Goal: Task Accomplishment & Management: Use online tool/utility

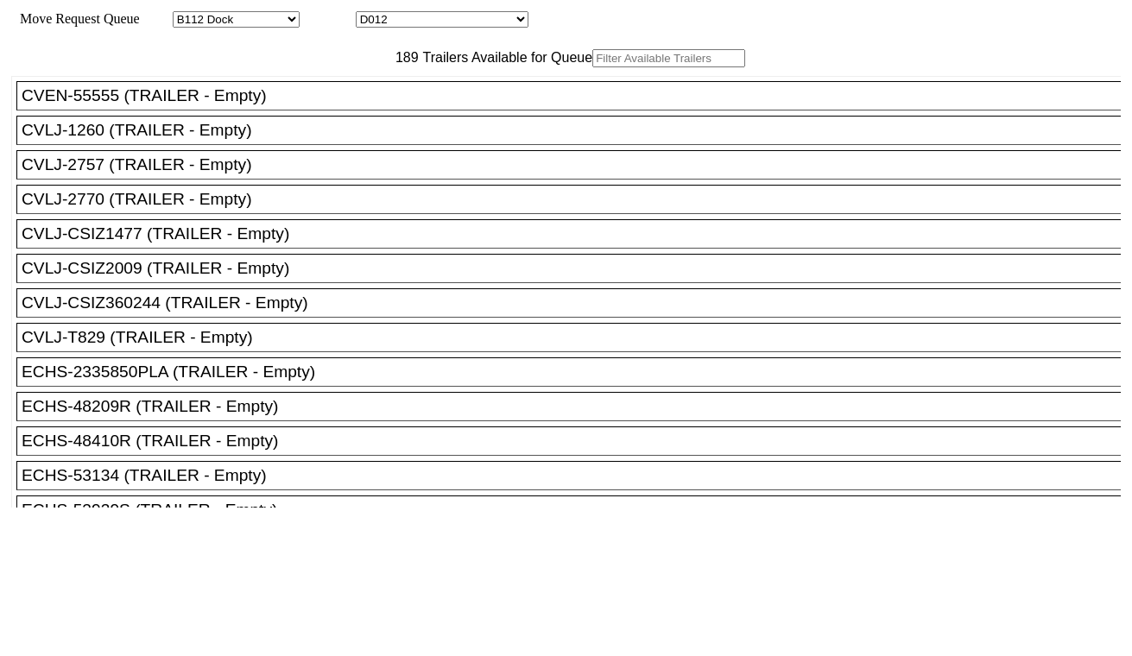
select select "121"
drag, startPoint x: 0, startPoint y: 0, endPoint x: 421, endPoint y: 22, distance: 421.1
click at [421, 22] on select "D001 D002 D003 D004 D005 D006 D007 D008 D009 D010 D011 D012 D013 D014 D015 D016…" at bounding box center [442, 19] width 173 height 16
select select "3257"
click at [371, 14] on select "D001 D002 D003 D004 D005 D006 D007 D008 D009 D010 D011 D012 D013 D014 D015 D016…" at bounding box center [442, 19] width 173 height 16
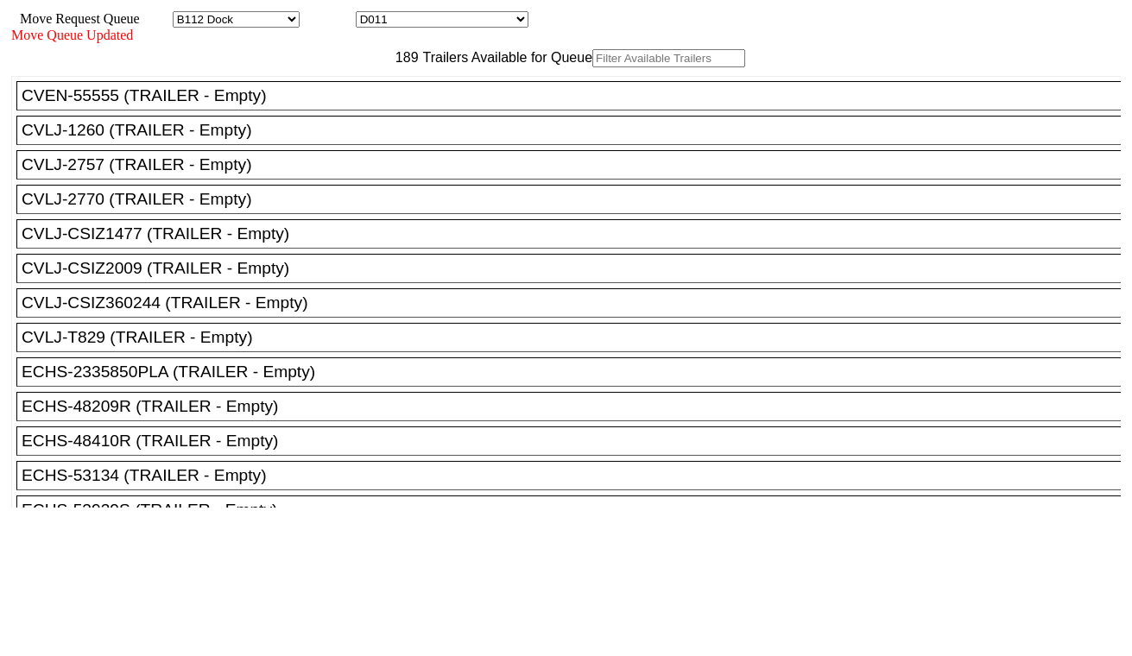
click at [592, 67] on input "text" at bounding box center [668, 58] width 153 height 18
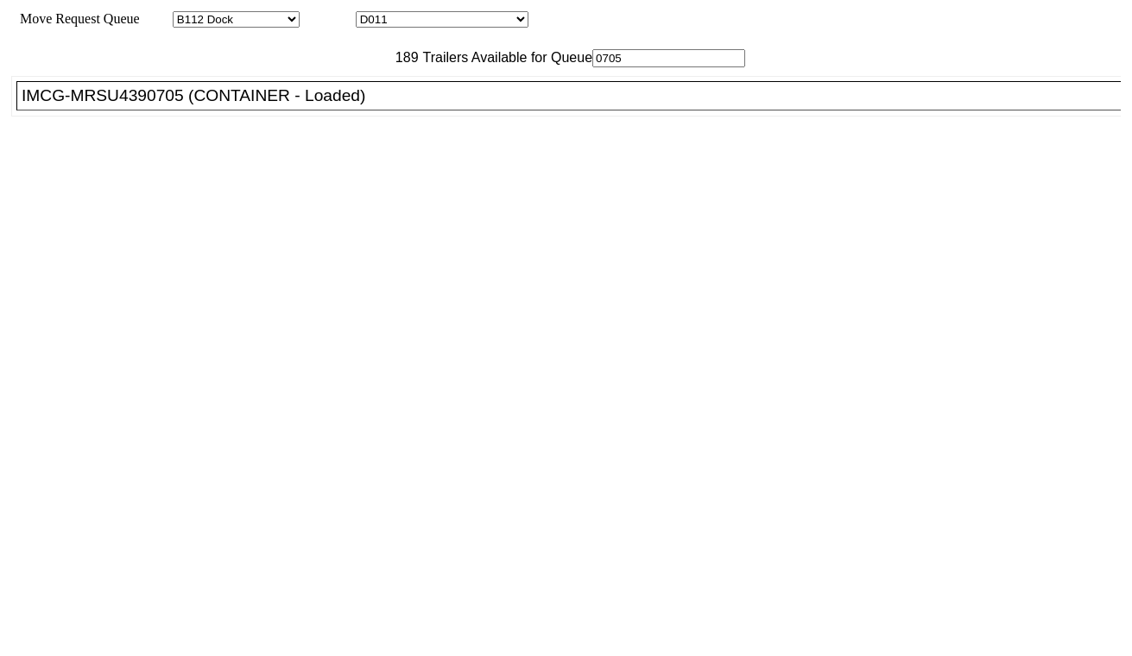
type input "0705"
click at [298, 111] on li "IMCG-MRSU4390705 (CONTAINER - Loaded)" at bounding box center [576, 95] width 1120 height 29
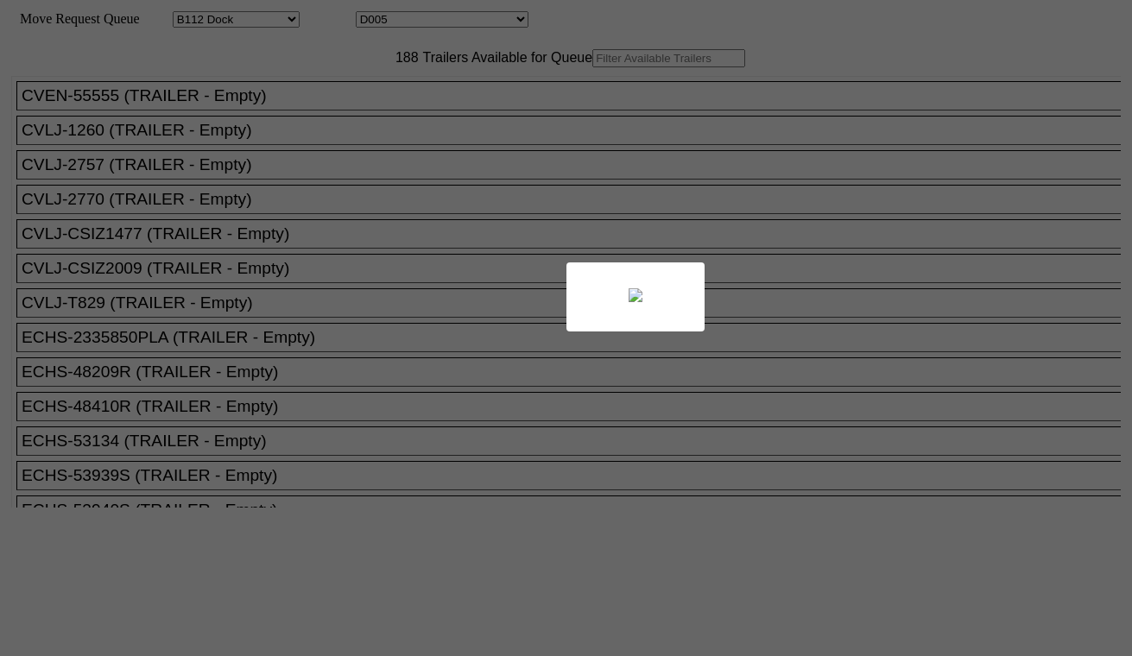
select select "121"
select select "3251"
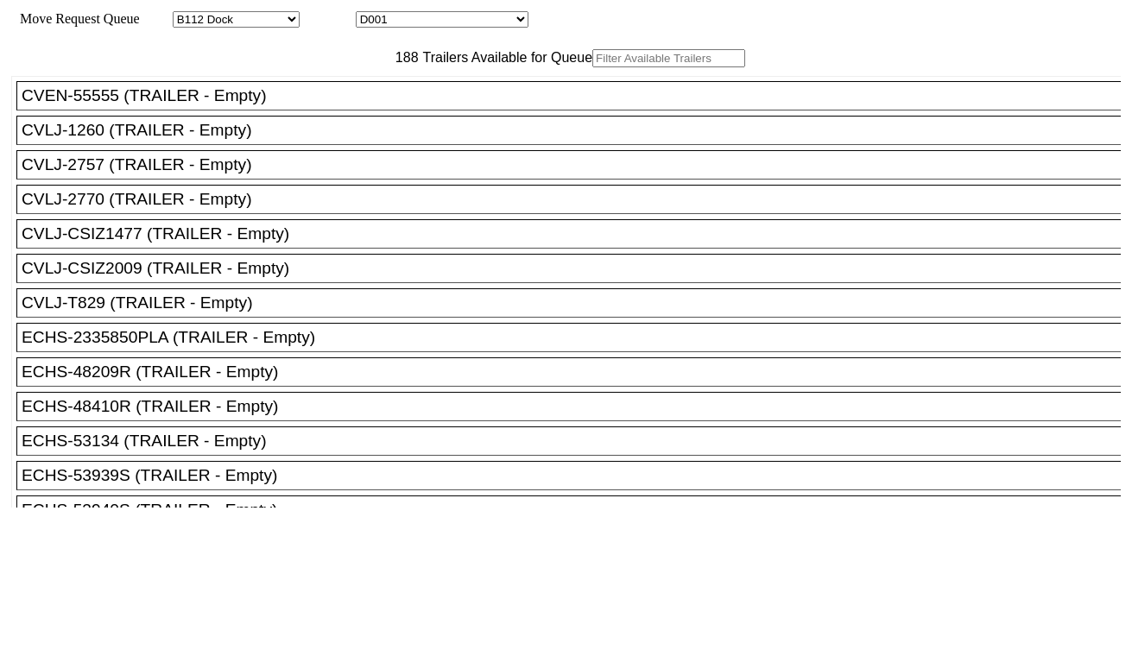
click at [592, 67] on input "text" at bounding box center [668, 58] width 153 height 18
paste input "MRSU5269339"
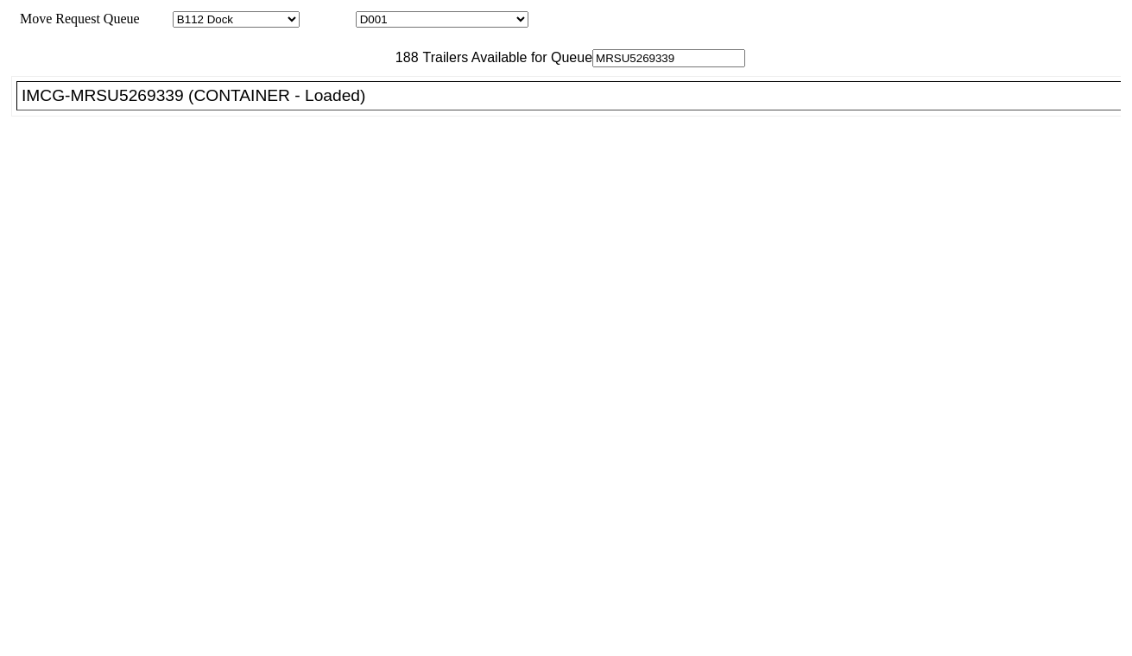
type input "MRSU5269339"
click at [361, 105] on div "IMCG-MRSU5269339 (CONTAINER - Loaded)" at bounding box center [577, 95] width 1110 height 19
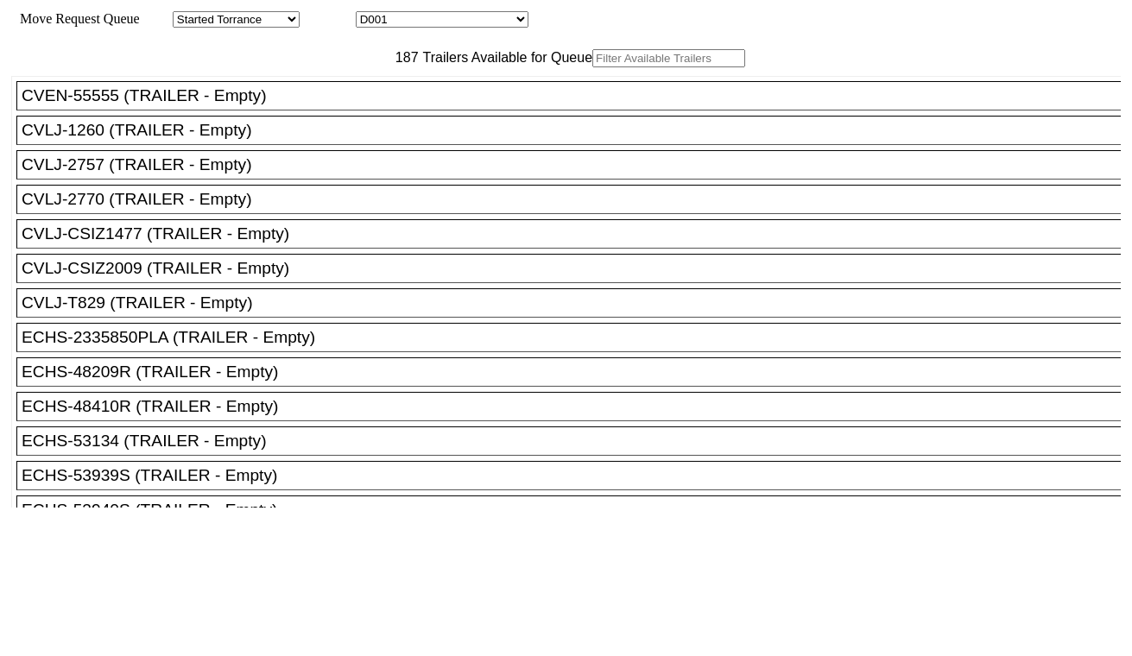
click at [592, 67] on input "text" at bounding box center [668, 58] width 153 height 18
paste input "HAMU4647387"
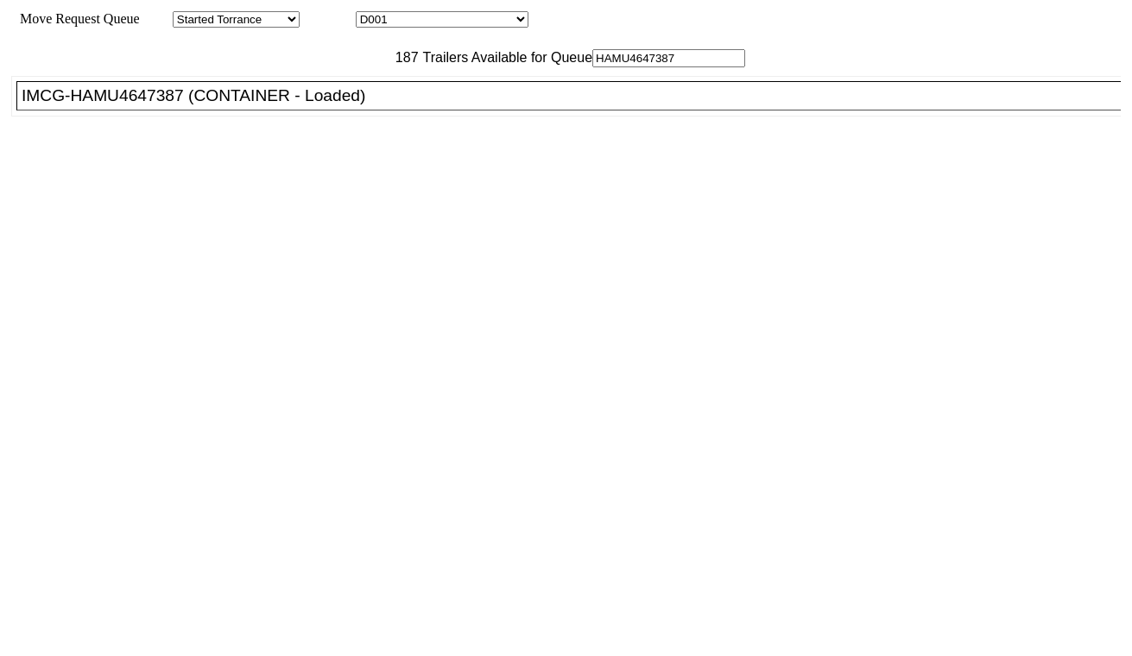
type input "HAMU4647387"
click at [359, 105] on div "IMCG-HAMU4647387 (CONTAINER - Loaded)" at bounding box center [577, 95] width 1110 height 19
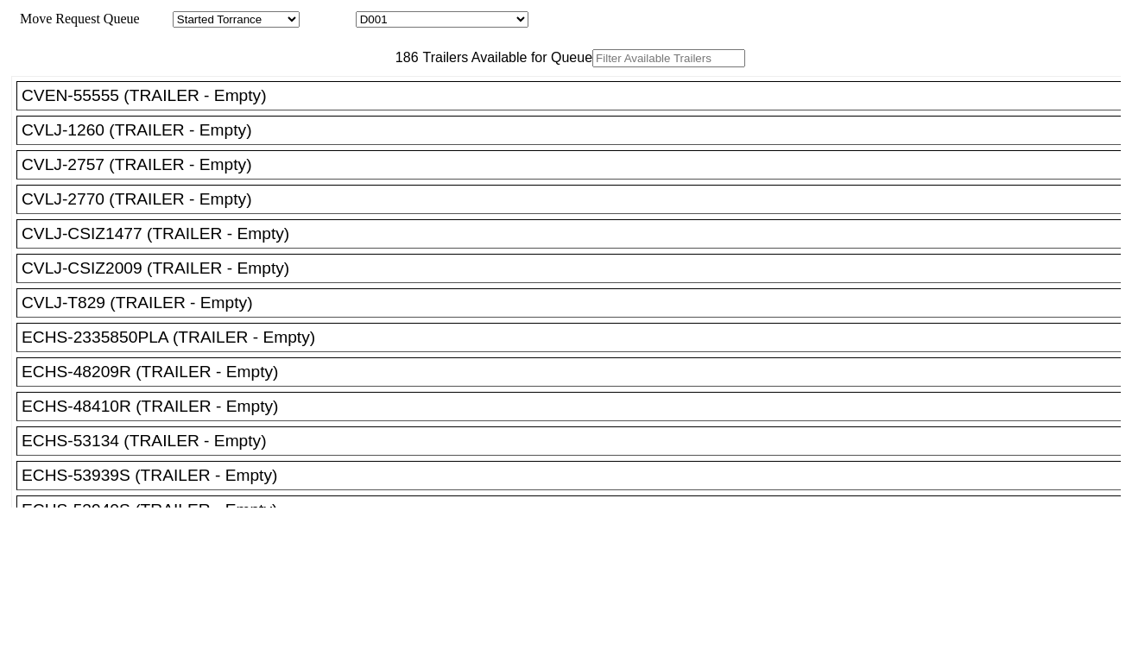
click at [592, 67] on input "text" at bounding box center [668, 58] width 153 height 18
paste input "KOCU4001932"
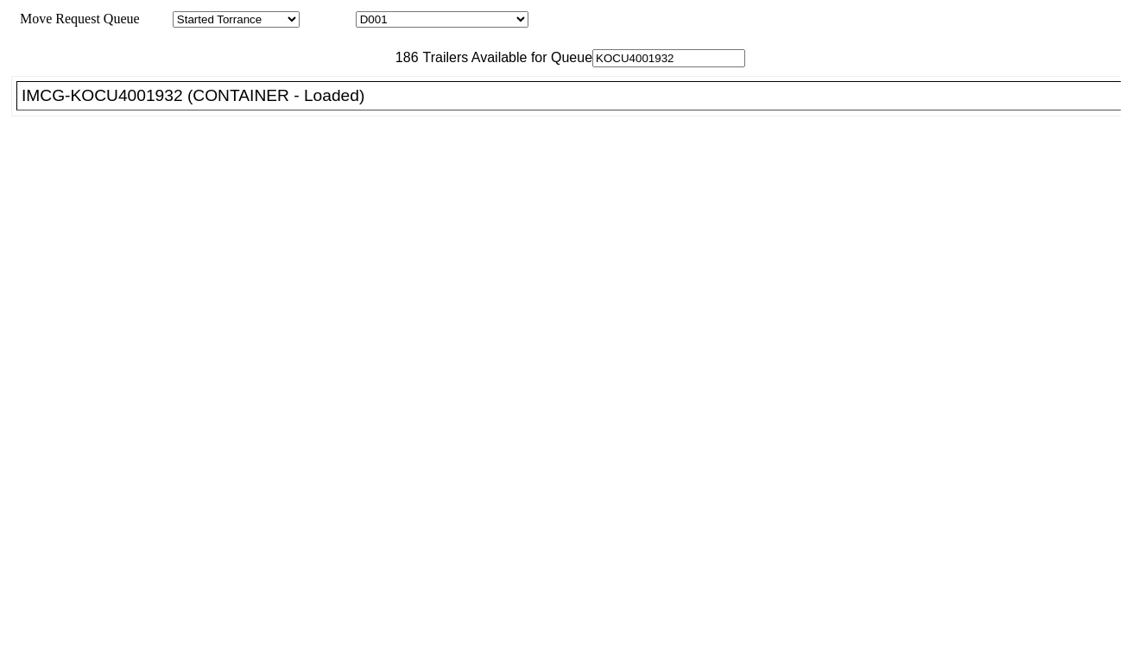
type input "KOCU4001932"
click at [355, 111] on li "IMCG-KOCU4001932 (CONTAINER - Loaded)" at bounding box center [576, 95] width 1120 height 29
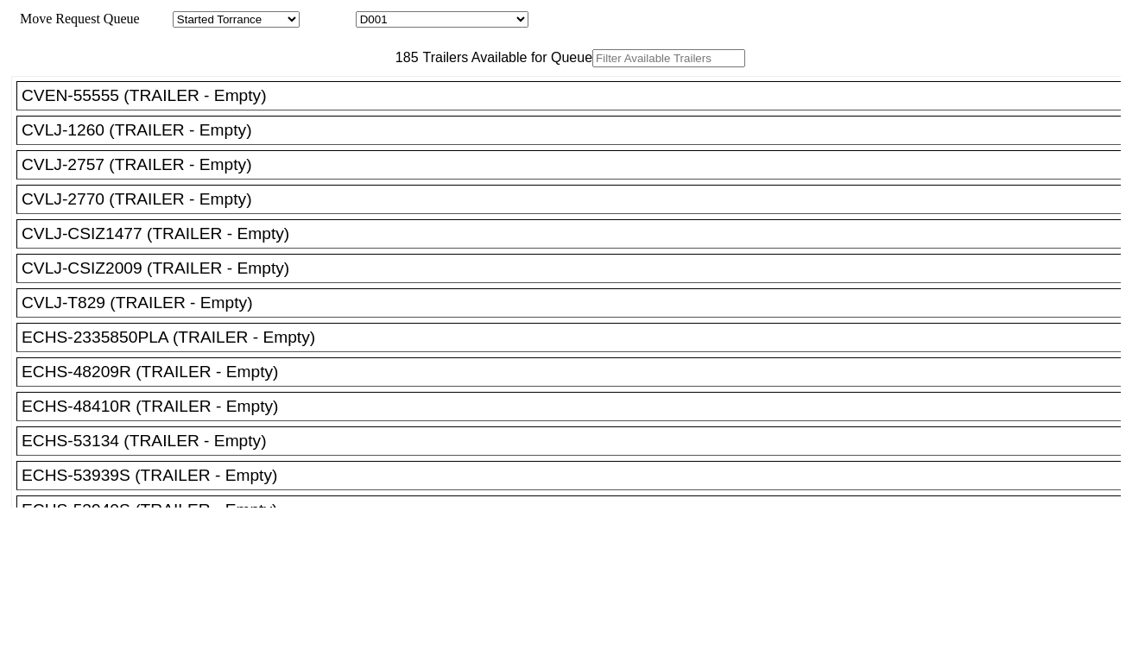
click at [592, 67] on input "text" at bounding box center [668, 58] width 153 height 18
paste input "CAAU7937867"
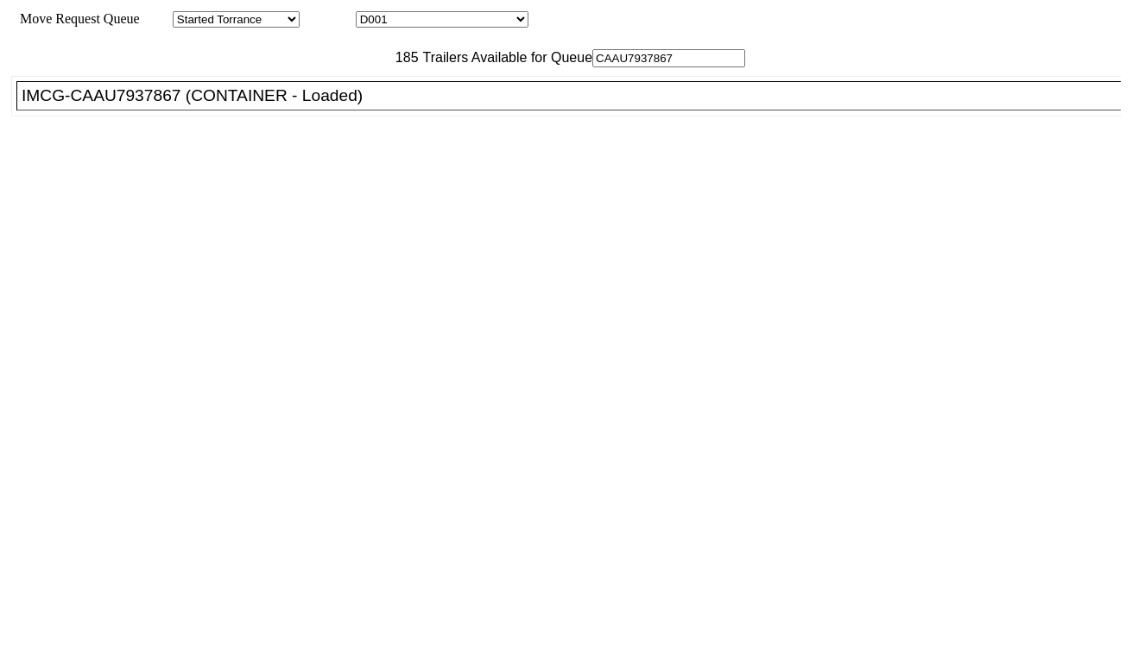
type input "CAAU7937867"
drag, startPoint x: 355, startPoint y: 147, endPoint x: 443, endPoint y: 196, distance: 100.9
click at [356, 105] on div "IMCG-CAAU7937867 (CONTAINER - Loaded)" at bounding box center [577, 95] width 1110 height 19
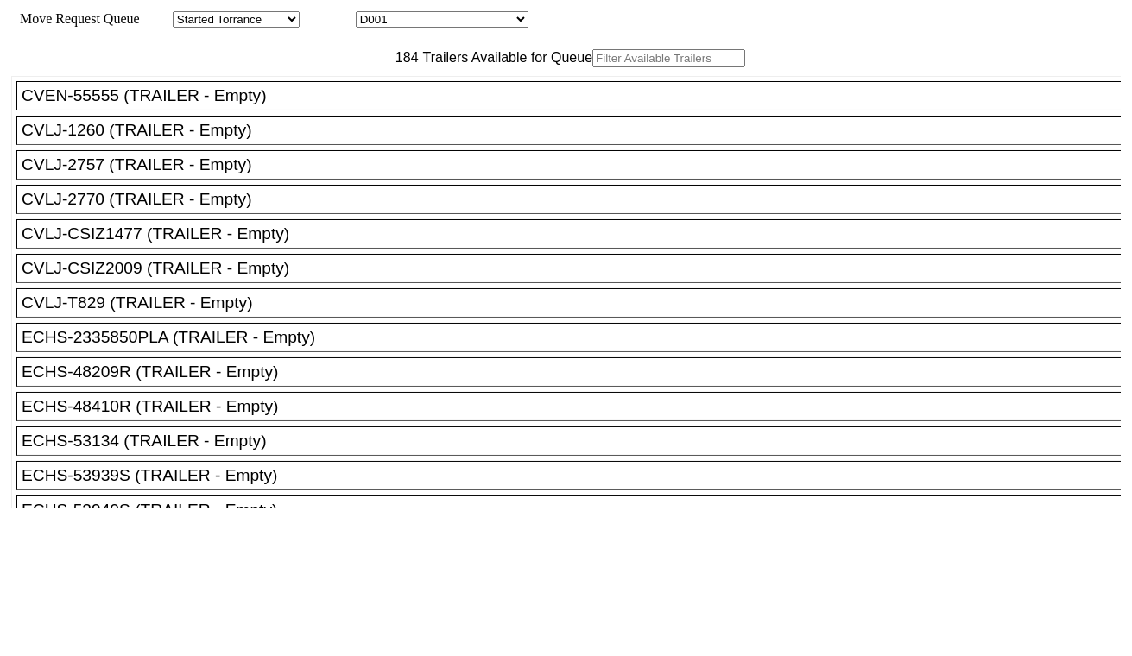
click at [592, 67] on input "text" at bounding box center [668, 58] width 153 height 18
paste input "HAMU4648655"
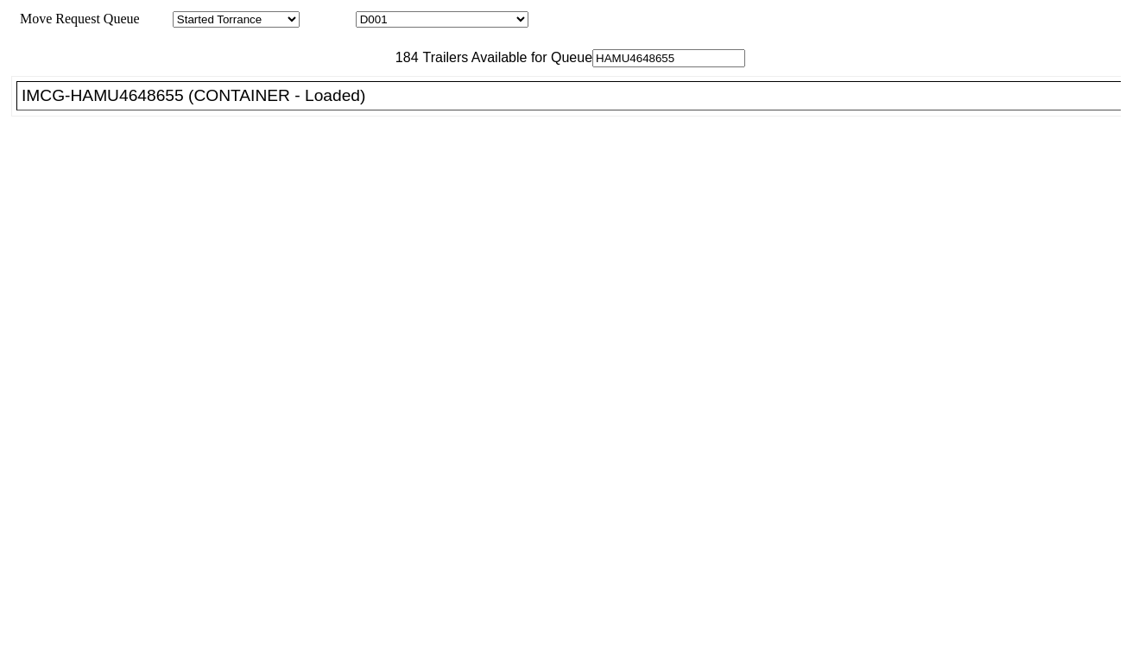
type input "HAMU4648655"
click at [354, 105] on div "IMCG-HAMU4648655 (CONTAINER - Loaded)" at bounding box center [577, 95] width 1110 height 19
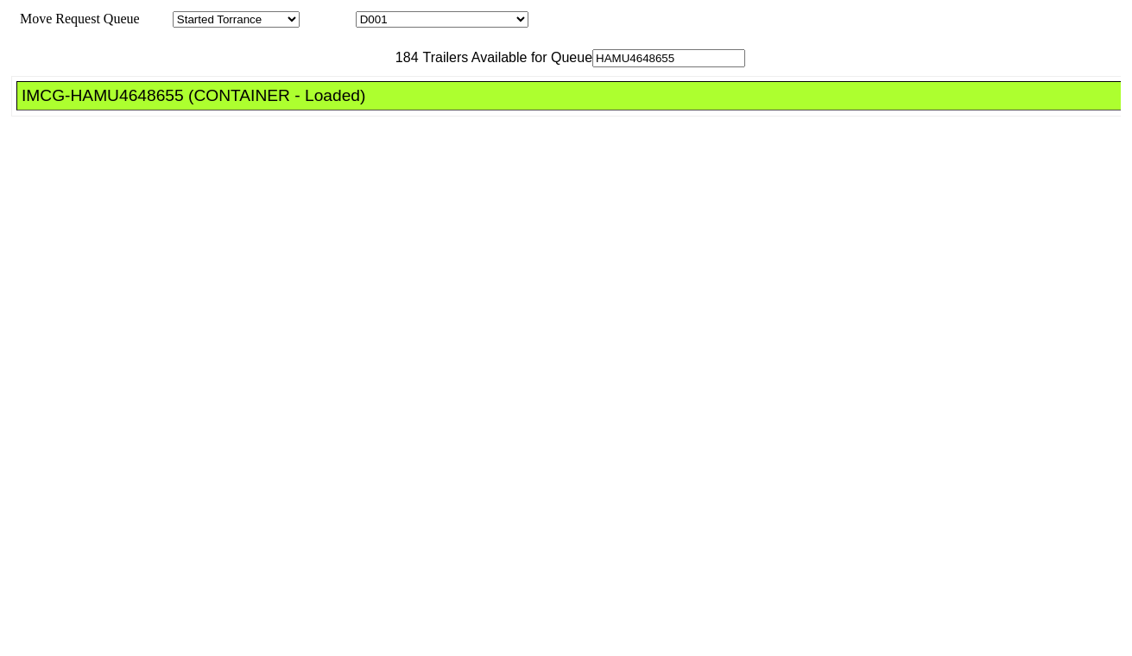
drag, startPoint x: 510, startPoint y: 221, endPoint x: 518, endPoint y: 231, distance: 12.8
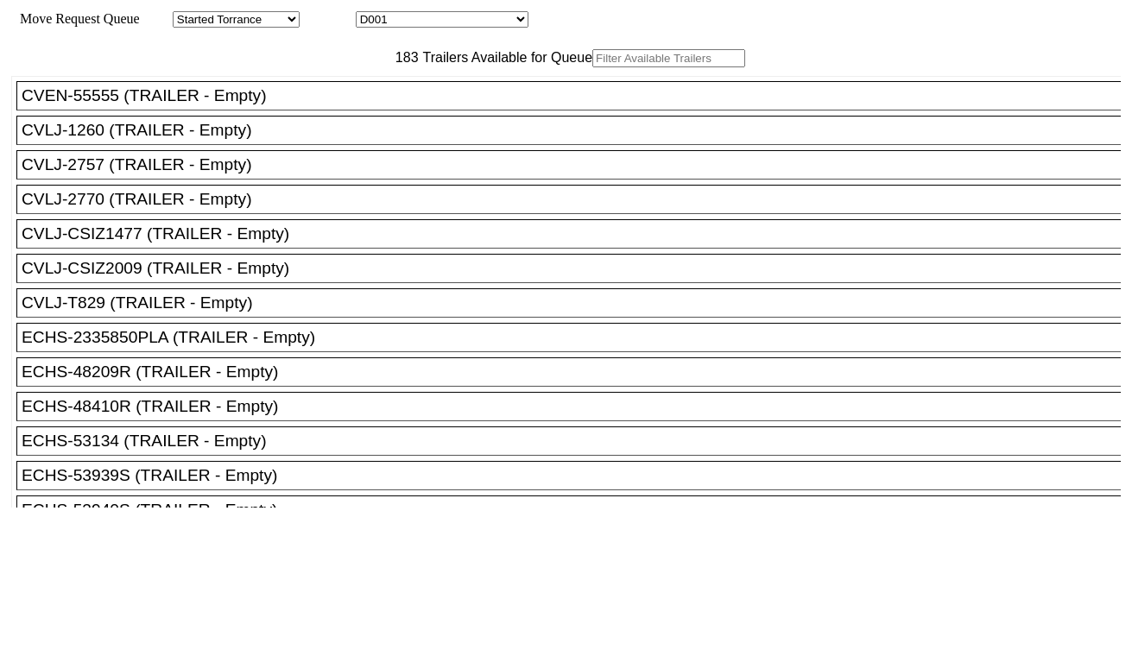
click at [592, 67] on input "text" at bounding box center [668, 58] width 153 height 18
paste input "TLLU7650093"
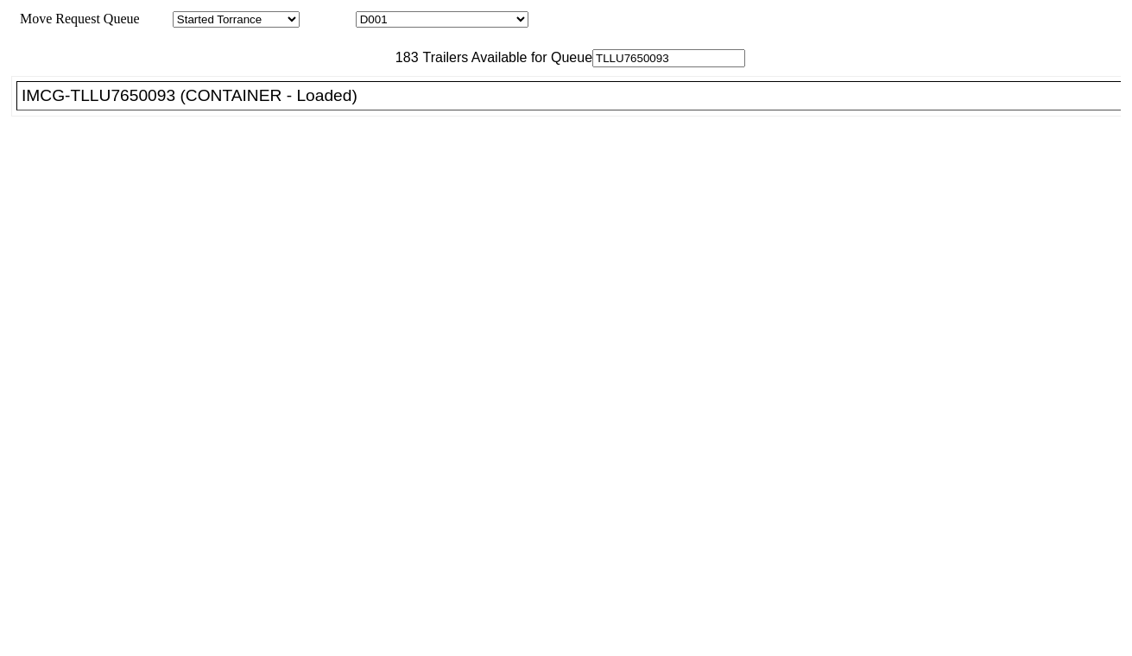
type input "TLLU7650093"
click at [368, 105] on div "IMCG-TLLU7650093 (CONTAINER - Loaded)" at bounding box center [577, 95] width 1110 height 19
